Goal: Task Accomplishment & Management: Manage account settings

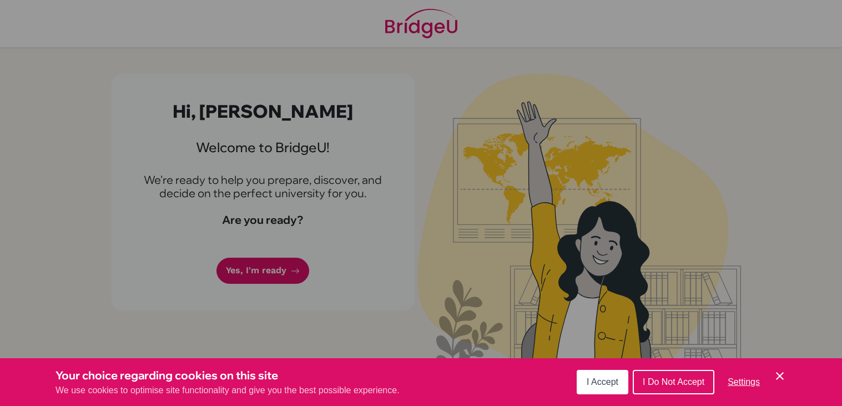
click at [615, 381] on span "I Accept" at bounding box center [603, 381] width 32 height 9
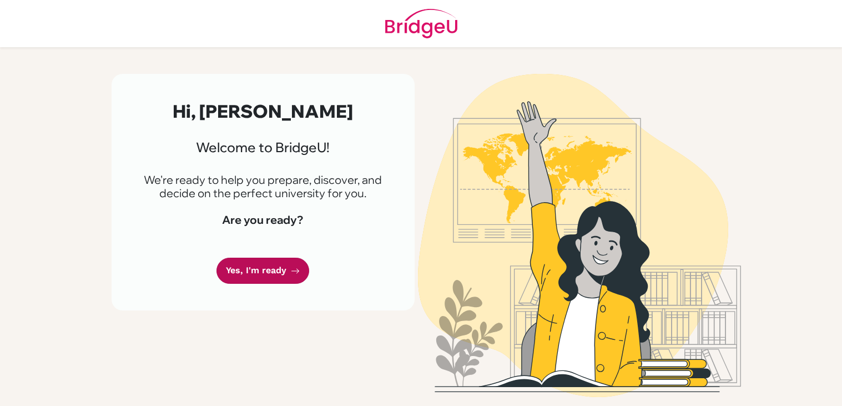
click at [266, 268] on link "Yes, I'm ready" at bounding box center [262, 270] width 93 height 26
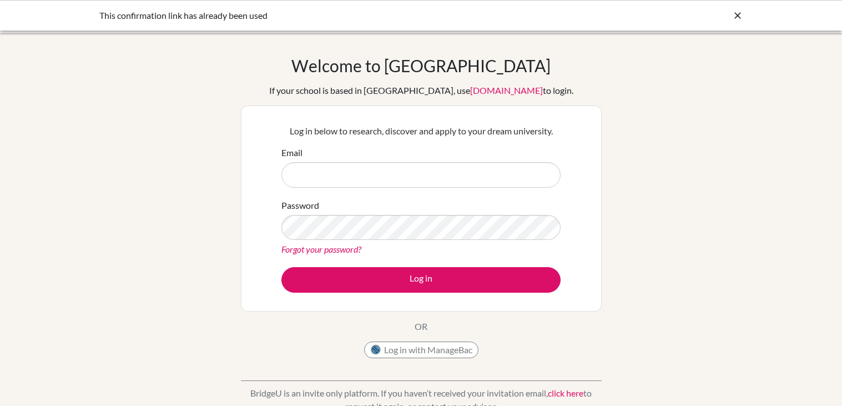
click at [392, 172] on input "Email" at bounding box center [420, 175] width 279 height 26
type input "[EMAIL_ADDRESS][DOMAIN_NAME]"
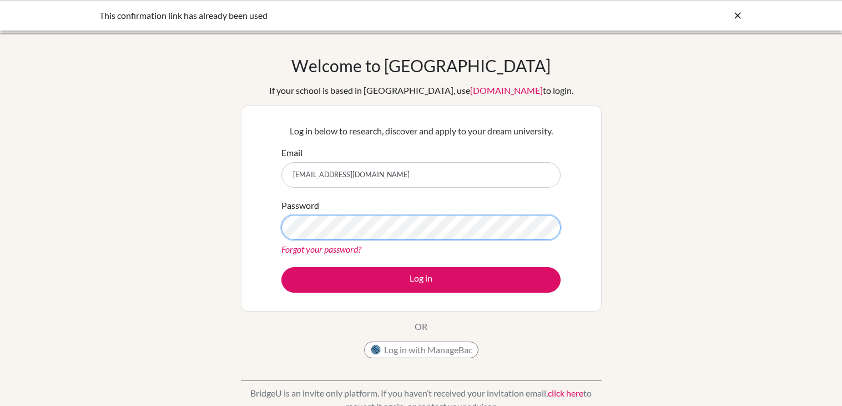
click at [281, 267] on button "Log in" at bounding box center [420, 280] width 279 height 26
